Goal: Use online tool/utility

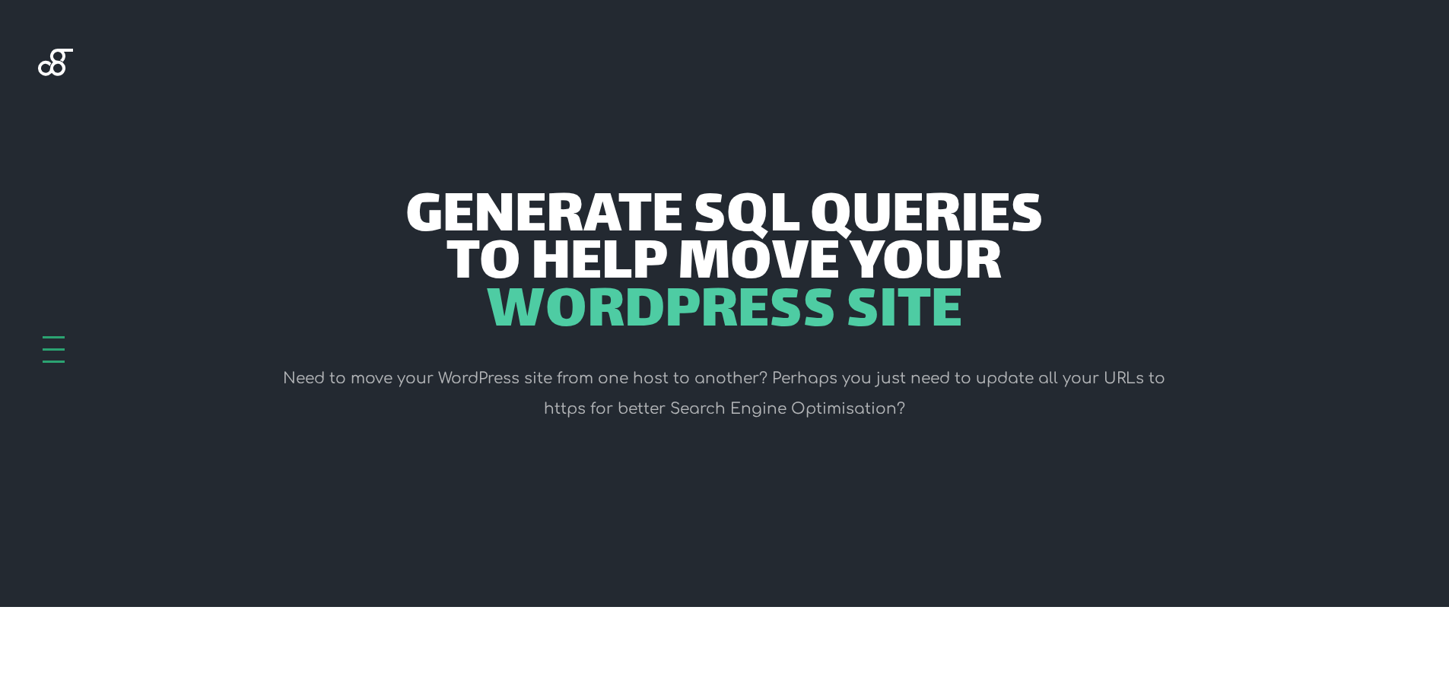
scroll to position [456, 0]
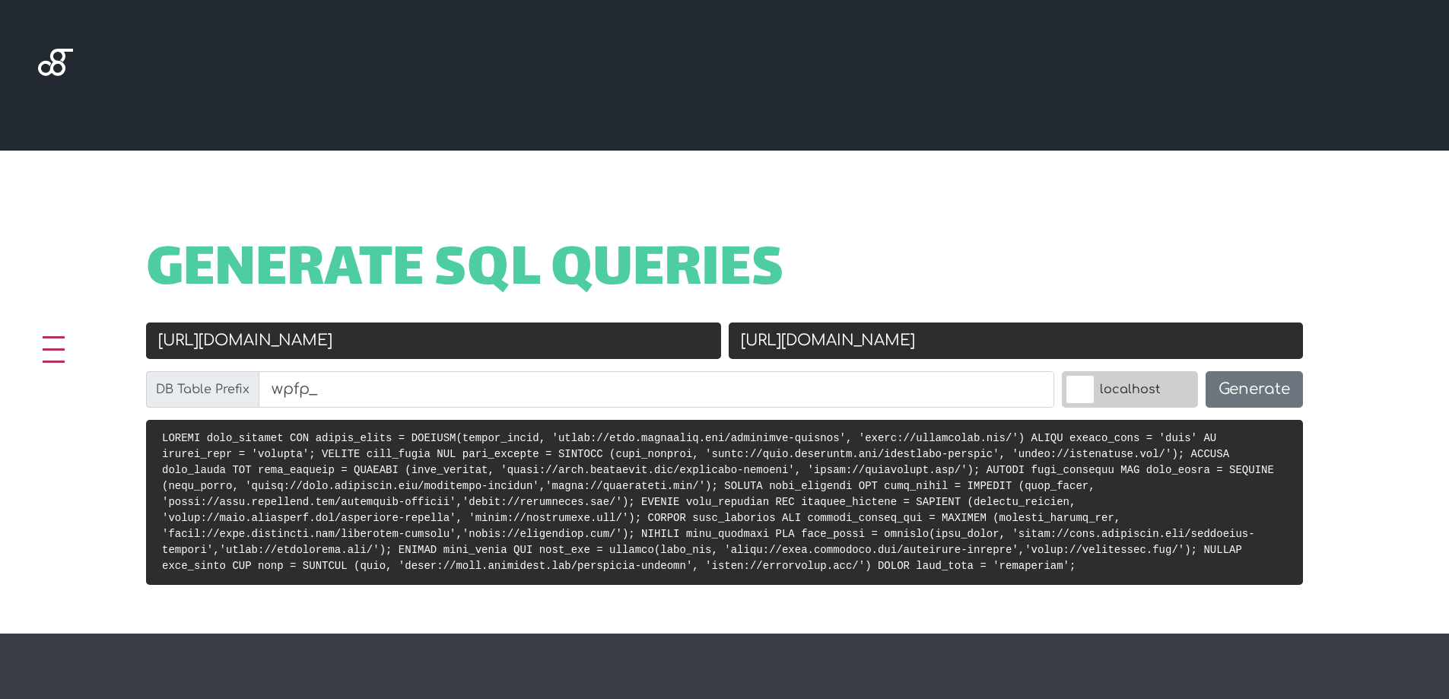
drag, startPoint x: 951, startPoint y: 342, endPoint x: 802, endPoint y: 351, distance: 149.3
click at [802, 351] on input "[URL][DOMAIN_NAME]" at bounding box center [1016, 340] width 575 height 37
paste input "https://staging.minoiki.gr"
drag, startPoint x: 798, startPoint y: 339, endPoint x: 716, endPoint y: 348, distance: 81.8
click at [718, 348] on div "Old URL https://demo.sevenloft.com/sevenloft-package New URL https://https://st…" at bounding box center [724, 370] width 1164 height 97
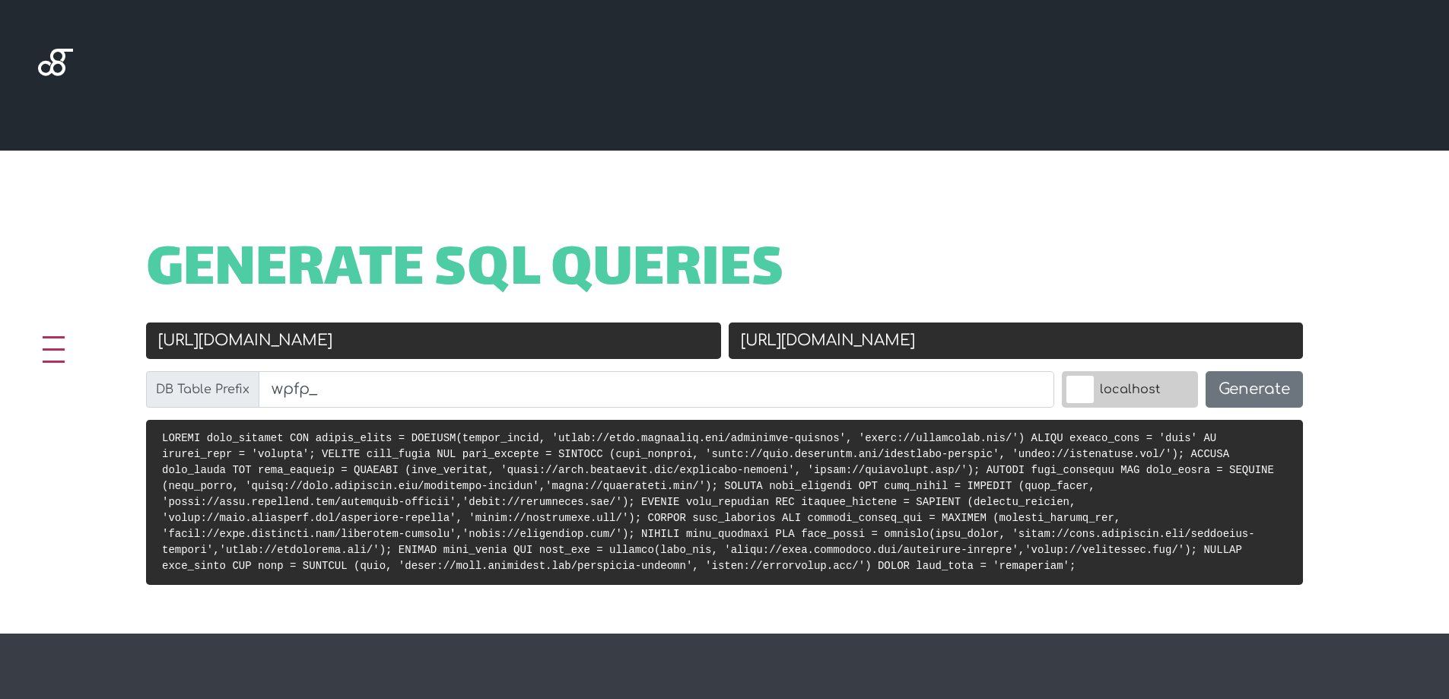
type input "[URL][DOMAIN_NAME]"
click at [558, 336] on input "https://demo.sevenloft.com/sevenloft-package" at bounding box center [433, 340] width 575 height 37
click at [520, 341] on input "Old URL" at bounding box center [433, 340] width 575 height 37
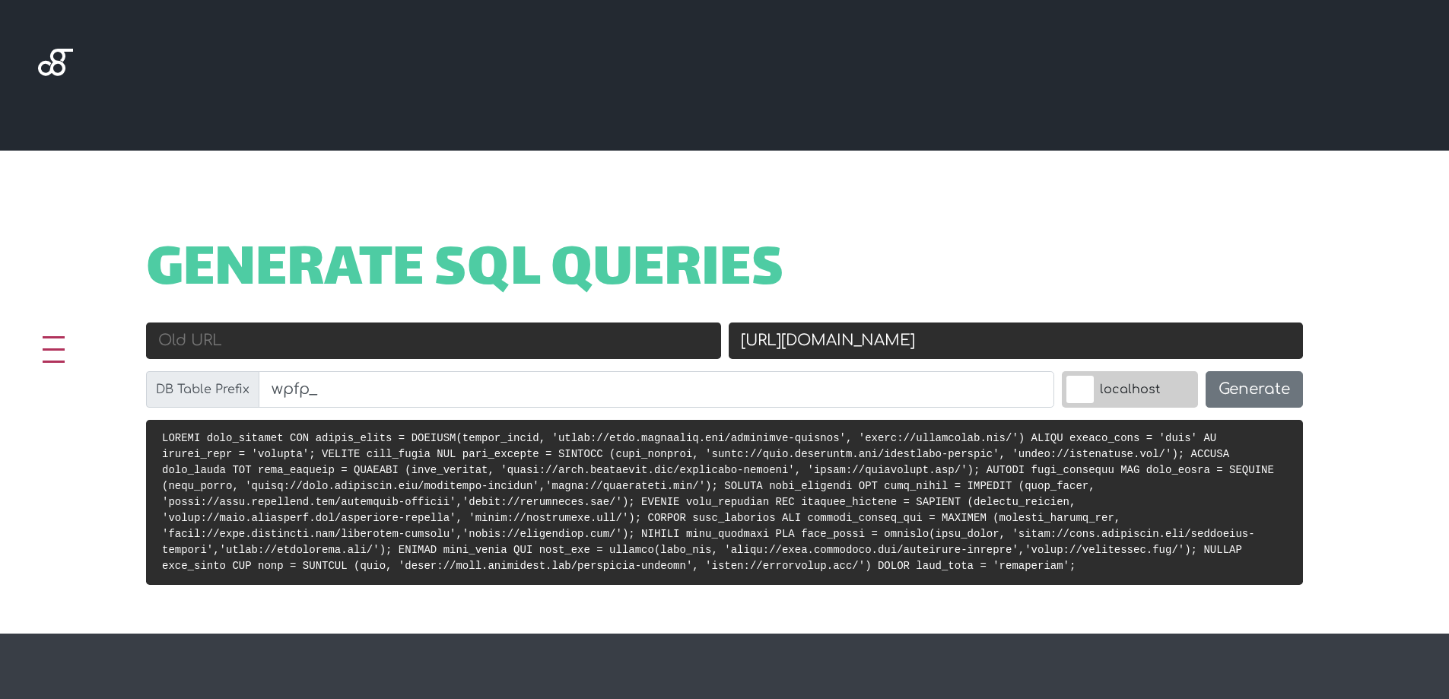
paste input "[URL][DOMAIN_NAME]"
type input "[URL][DOMAIN_NAME]"
click at [1262, 392] on button "Generate" at bounding box center [1253, 389] width 97 height 37
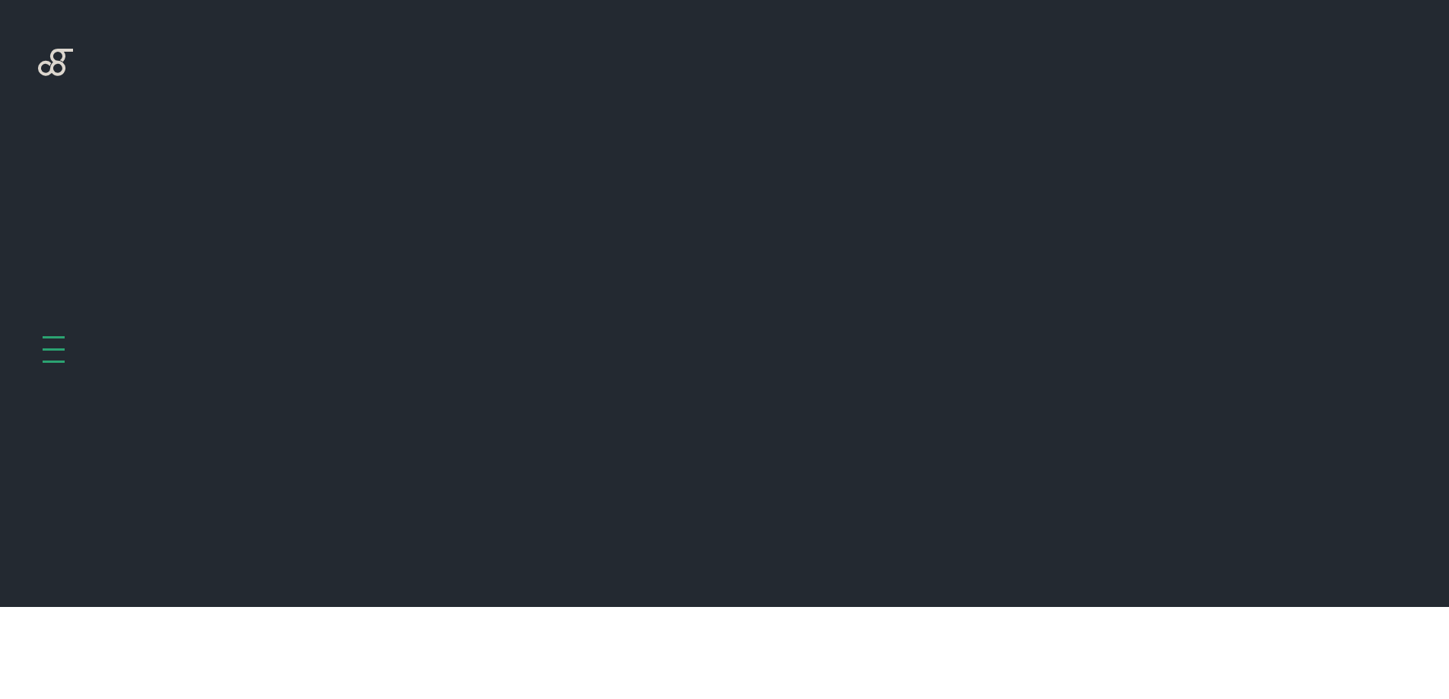
scroll to position [607, 0]
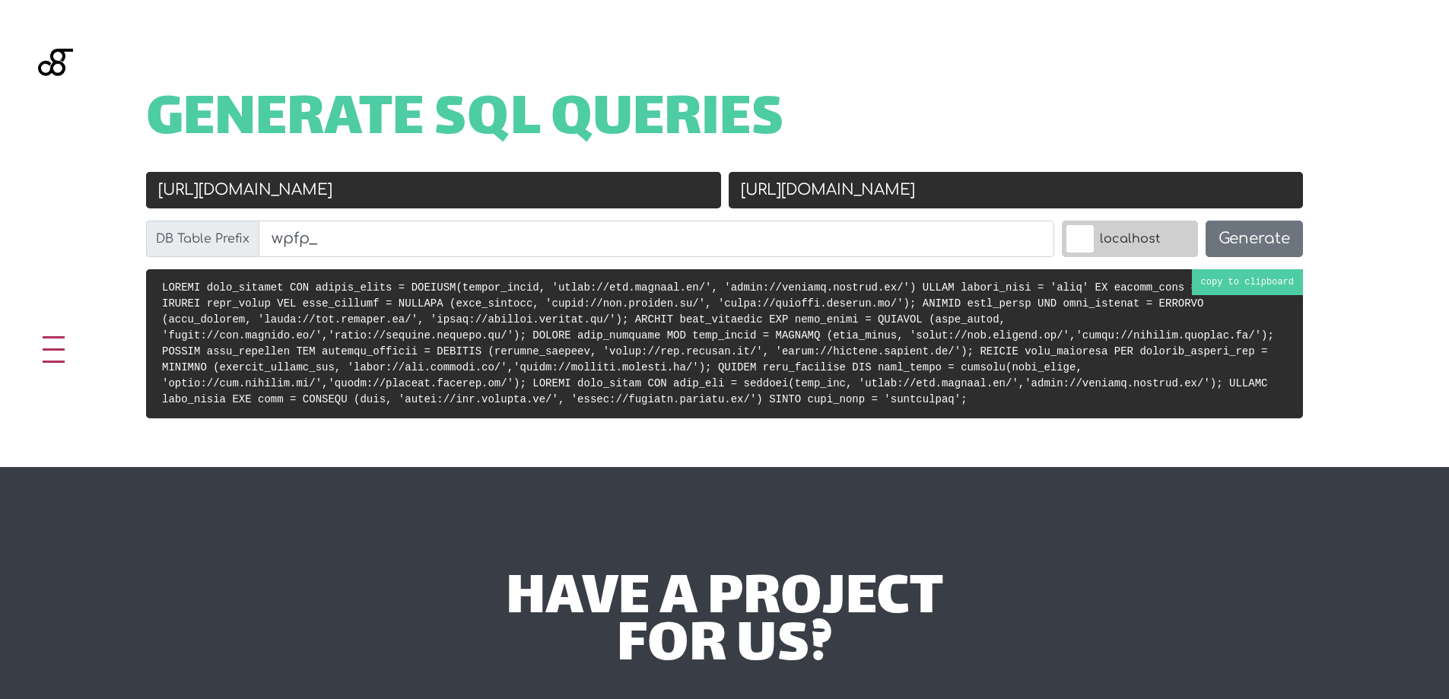
click at [584, 364] on code at bounding box center [718, 343] width 1112 height 124
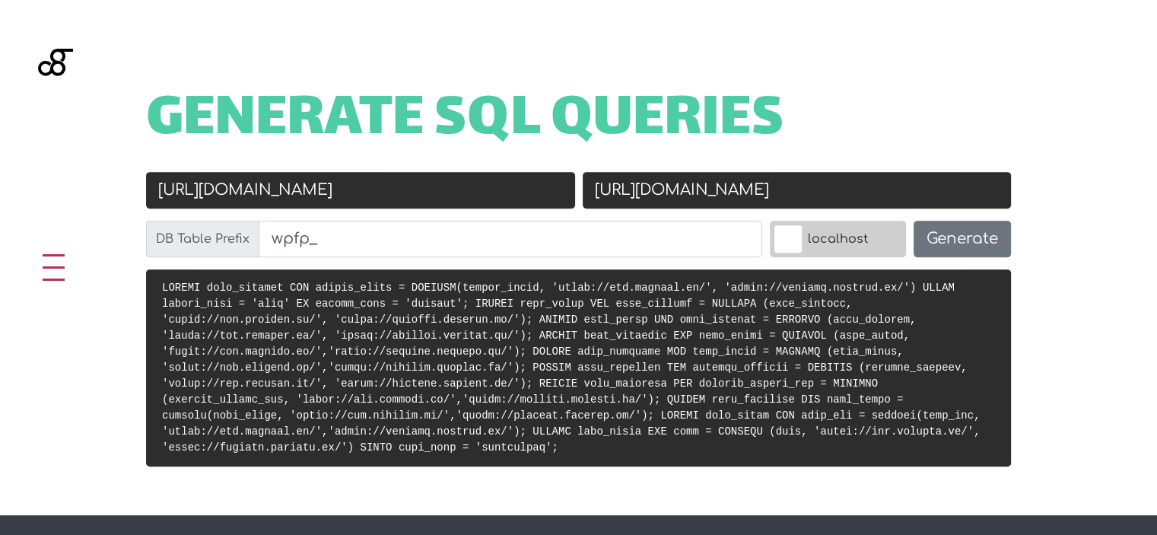
click at [348, 197] on input "[URL][DOMAIN_NAME]" at bounding box center [360, 190] width 429 height 37
click at [348, 194] on input "[URL][DOMAIN_NAME]" at bounding box center [360, 190] width 429 height 37
drag, startPoint x: 382, startPoint y: 180, endPoint x: 149, endPoint y: 191, distance: 233.0
click at [149, 191] on input "[URL][DOMAIN_NAME]" at bounding box center [360, 190] width 429 height 37
click at [726, 194] on input "[URL][DOMAIN_NAME]" at bounding box center [797, 190] width 429 height 37
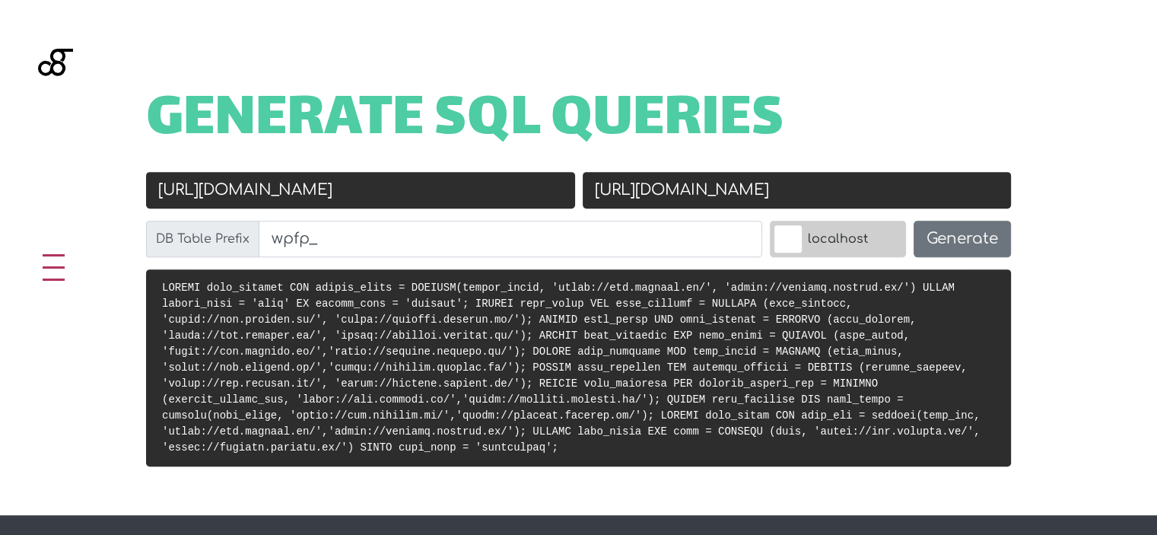
click at [726, 193] on input "[URL][DOMAIN_NAME]" at bounding box center [797, 190] width 429 height 37
